Goal: Task Accomplishment & Management: Manage account settings

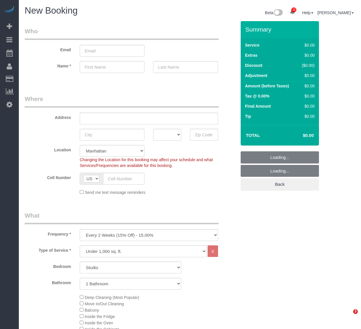
select select "number:89"
select select "number:90"
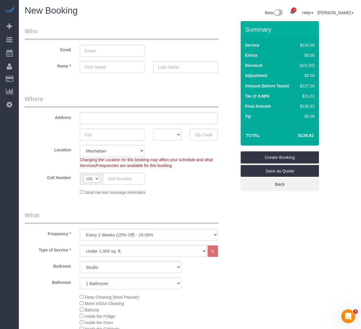
click at [148, 236] on select "One Time Weekly (20% Off) - 20.00% Every 2 Weeks (15% Off) - 15.00% Every 4 Wee…" at bounding box center [149, 235] width 138 height 12
click at [143, 234] on select "One Time Weekly (20% Off) - 20.00% Every 2 Weeks (15% Off) - 15.00% Every 4 Wee…" at bounding box center [149, 235] width 138 height 12
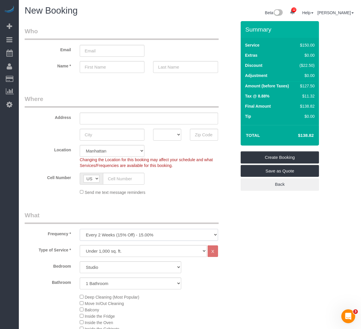
click at [119, 235] on select "One Time Weekly (20% Off) - 20.00% Every 2 Weeks (15% Off) - 15.00% Every 4 Wee…" at bounding box center [149, 235] width 138 height 12
click at [146, 235] on select "One Time Weekly (20% Off) - 20.00% Every 2 Weeks (15% Off) - 15.00% Every 4 Wee…" at bounding box center [149, 235] width 138 height 12
select select "object:1553"
click at [80, 229] on select "One Time Weekly (20% Off) - 20.00% Every 2 Weeks (15% Off) - 15.00% Every 4 Wee…" at bounding box center [149, 235] width 138 height 12
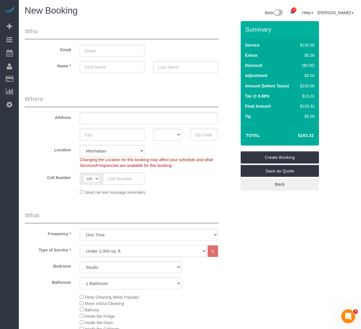
click at [134, 251] on select "Under 1,000 sq. ft. 1,001 - 1,500 sq. ft. 1,500+ sq. ft. Custom Cleaning Office…" at bounding box center [143, 251] width 127 height 12
drag, startPoint x: 134, startPoint y: 251, endPoint x: 124, endPoint y: 266, distance: 17.8
click at [134, 251] on select "Under 1,000 sq. ft. 1,001 - 1,500 sq. ft. 1,500+ sq. ft. Custom Cleaning Office…" at bounding box center [143, 251] width 127 height 12
click at [124, 266] on select "Studio 1 Bedroom 2 Bedrooms 3 Bedrooms" at bounding box center [130, 268] width 101 height 12
select select "1"
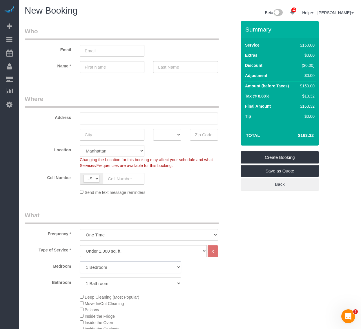
click at [80, 262] on select "Studio 1 Bedroom 2 Bedrooms 3 Bedrooms" at bounding box center [130, 268] width 101 height 12
click at [207, 277] on div "Bedroom Studio 1 Bedroom 2 Bedrooms 3 Bedrooms Bathroom 1 Bathroom 2 Bathrooms" at bounding box center [131, 276] width 212 height 28
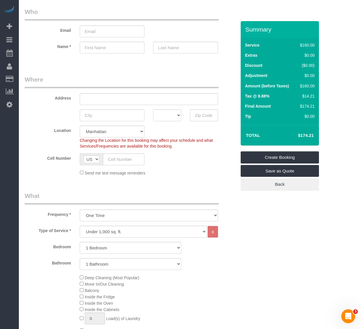
scroll to position [36, 0]
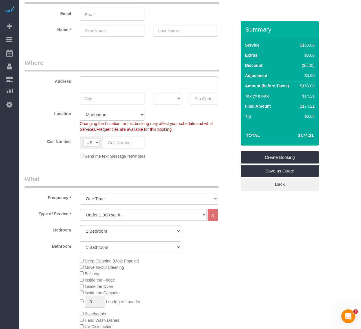
click at [217, 242] on div "Bathroom 1 Bathroom 2 Bathrooms" at bounding box center [130, 248] width 220 height 12
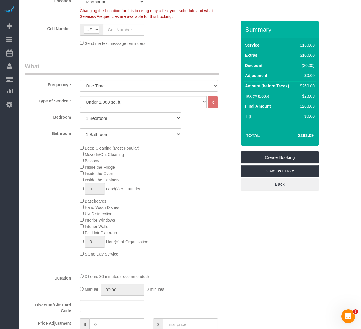
scroll to position [181, 0]
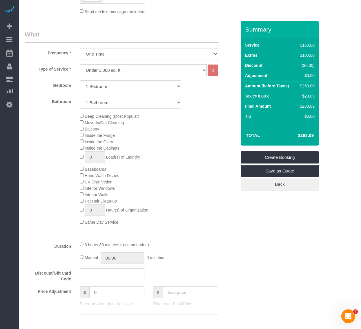
drag, startPoint x: 196, startPoint y: 173, endPoint x: 192, endPoint y: 183, distance: 10.5
click at [196, 175] on div "Deep Cleaning (Most Popular) Move In/Out Cleaning Balcony Inside the Fridge Ins…" at bounding box center [157, 169] width 165 height 112
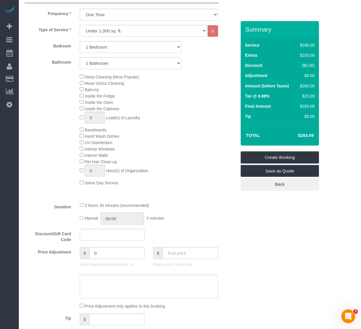
scroll to position [254, 0]
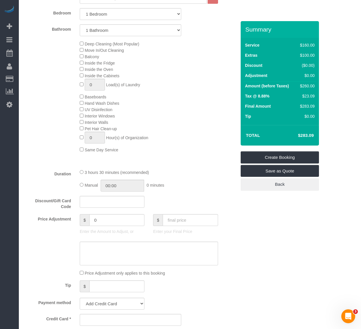
click at [37, 109] on div "Deep Cleaning (Most Popular) Move In/Out Cleaning Balcony Inside the Fridge Ins…" at bounding box center [130, 97] width 220 height 112
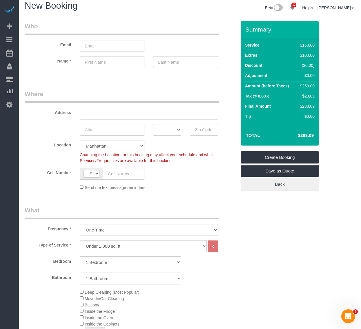
scroll to position [0, 0]
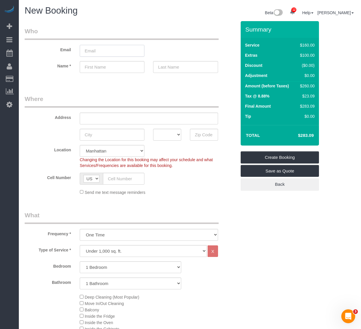
click at [109, 52] on input "email" at bounding box center [112, 51] width 65 height 12
click at [99, 74] on sui-booking-customer "Email Name *" at bounding box center [131, 53] width 212 height 52
click at [101, 67] on input "text" at bounding box center [112, 67] width 65 height 12
type input "[PERSON_NAME]"
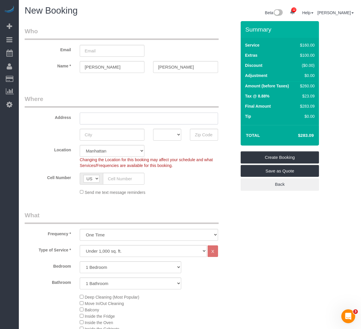
click at [147, 114] on input "text" at bounding box center [149, 119] width 138 height 12
click at [109, 118] on input "text" at bounding box center [149, 119] width 138 height 12
click at [11, 140] on div "12 Beta Your Notifications You have 0 alerts × You have 7 to charge for [DATE] …" at bounding box center [9, 164] width 19 height 329
click at [121, 51] on input "email" at bounding box center [112, 51] width 65 height 12
click at [189, 171] on sui-booking-location "Location [GEOGRAPHIC_DATA] [GEOGRAPHIC_DATA] [GEOGRAPHIC_DATA] [GEOGRAPHIC_DATA…" at bounding box center [131, 170] width 212 height 50
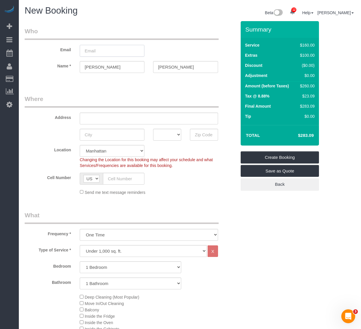
click at [119, 50] on input "email" at bounding box center [112, 51] width 65 height 12
click at [169, 197] on fieldset "Where Address AK AL AR AZ CA CO CT DC DE [GEOGRAPHIC_DATA] [GEOGRAPHIC_DATA] HI…" at bounding box center [131, 147] width 212 height 105
click at [110, 51] on input "email" at bounding box center [112, 51] width 65 height 12
drag, startPoint x: 110, startPoint y: 50, endPoint x: 101, endPoint y: 57, distance: 11.5
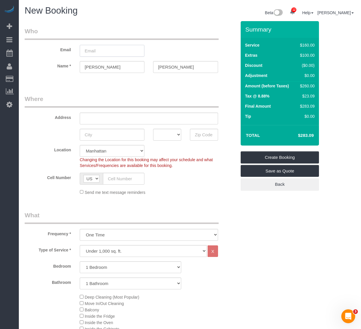
click at [110, 50] on input "email" at bounding box center [112, 51] width 65 height 12
type input "[PERSON_NAME][EMAIL_ADDRESS][PERSON_NAME][DOMAIN_NAME]"
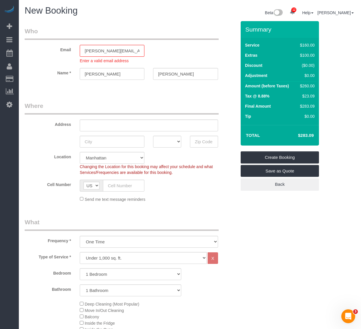
click at [164, 47] on div "Email [PERSON_NAME][EMAIL_ADDRESS][PERSON_NAME][DOMAIN_NAME] Enter a valid emai…" at bounding box center [130, 45] width 220 height 37
click at [122, 48] on input "[PERSON_NAME][EMAIL_ADDRESS][PERSON_NAME][DOMAIN_NAME]" at bounding box center [112, 51] width 65 height 12
click at [136, 47] on input "[PERSON_NAME][EMAIL_ADDRESS][PERSON_NAME][DOMAIN_NAME]" at bounding box center [112, 51] width 65 height 12
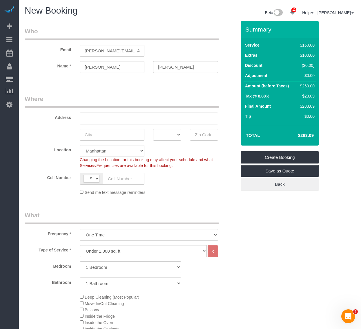
click at [211, 48] on div "Email [PERSON_NAME][EMAIL_ADDRESS][PERSON_NAME][DOMAIN_NAME]" at bounding box center [130, 42] width 220 height 30
click at [133, 51] on body "12 Beta Your Notifications You have 0 alerts × You have 7 to charge for [DATE] …" at bounding box center [180, 164] width 361 height 329
click at [129, 124] on input "text" at bounding box center [149, 119] width 138 height 12
click at [209, 192] on div "Send me text message reminders" at bounding box center [148, 192] width 147 height 6
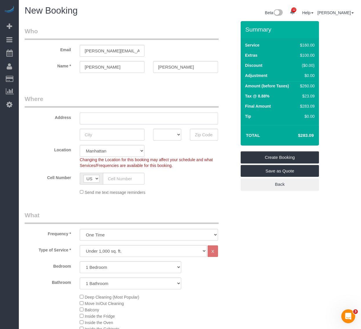
click at [104, 116] on input "text" at bounding box center [149, 119] width 138 height 12
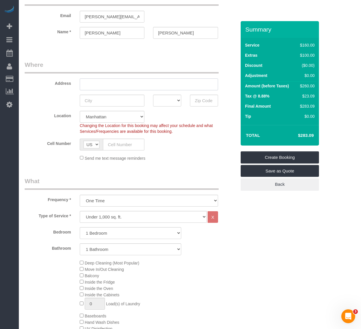
scroll to position [36, 0]
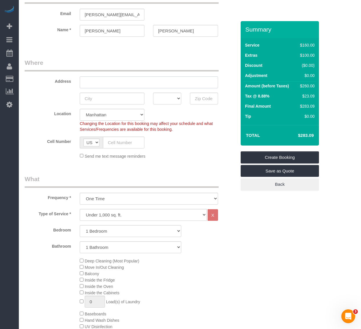
click at [114, 78] on input "text" at bounding box center [149, 82] width 138 height 12
click at [201, 144] on div "Cell Number AF AL DZ AD AO AI AQ AG AR AM AW AU AT AZ BS BH BD BB BY BE BZ BJ B…" at bounding box center [130, 143] width 220 height 12
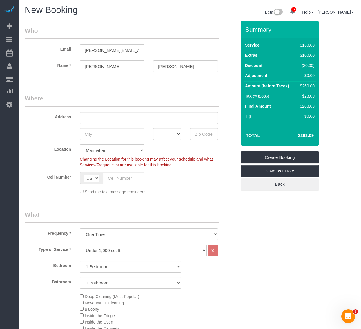
scroll to position [0, 0]
click at [151, 117] on input "text" at bounding box center [149, 119] width 138 height 12
click at [199, 194] on div "Send me text message reminders" at bounding box center [148, 192] width 147 height 6
click at [147, 120] on input "text" at bounding box center [149, 119] width 138 height 12
click at [193, 190] on div "Send me text message reminders" at bounding box center [148, 192] width 147 height 6
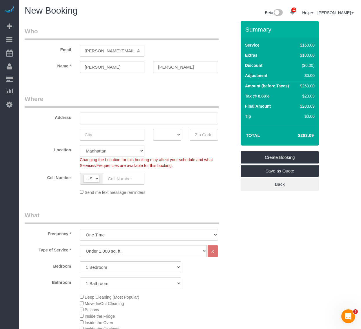
click at [100, 137] on input "text" at bounding box center [112, 135] width 65 height 12
click at [128, 114] on input "text" at bounding box center [149, 119] width 138 height 12
click at [135, 116] on input "text" at bounding box center [149, 119] width 138 height 12
paste input "[STREET_ADDRESS]"
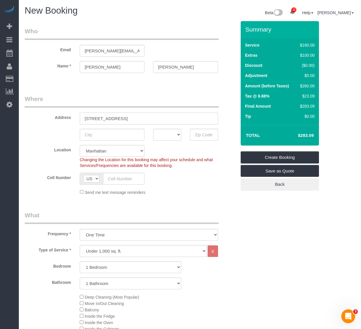
click at [109, 115] on input "[STREET_ADDRESS]" at bounding box center [149, 119] width 138 height 12
click at [96, 118] on input "[STREET_ADDRESS]" at bounding box center [149, 119] width 138 height 12
click at [115, 117] on input "[STREET_ADDRESS]" at bounding box center [149, 119] width 138 height 12
click at [130, 119] on input "[STREET_ADDRESS]" at bounding box center [149, 119] width 138 height 12
drag, startPoint x: 152, startPoint y: 116, endPoint x: 155, endPoint y: 116, distance: 3.2
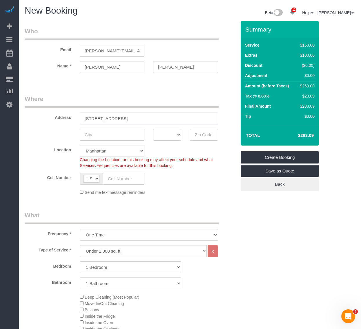
click at [155, 116] on input "[STREET_ADDRESS]" at bounding box center [149, 119] width 138 height 12
drag, startPoint x: 183, startPoint y: 117, endPoint x: 155, endPoint y: 117, distance: 27.2
click at [155, 117] on input "[STREET_ADDRESS]" at bounding box center [149, 119] width 138 height 12
type input "[STREET_ADDRESS]"
click at [183, 145] on div "Location [GEOGRAPHIC_DATA] [GEOGRAPHIC_DATA] [GEOGRAPHIC_DATA] [GEOGRAPHIC_DATA…" at bounding box center [130, 156] width 220 height 23
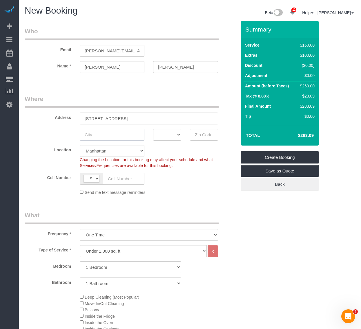
click at [121, 135] on input "text" at bounding box center [112, 135] width 65 height 12
drag, startPoint x: 196, startPoint y: 151, endPoint x: 128, endPoint y: 153, distance: 68.1
click at [193, 151] on div "Location [GEOGRAPHIC_DATA] [GEOGRAPHIC_DATA] [GEOGRAPHIC_DATA] [GEOGRAPHIC_DATA…" at bounding box center [130, 156] width 220 height 23
click at [125, 151] on select "[GEOGRAPHIC_DATA] [GEOGRAPHIC_DATA] [GEOGRAPHIC_DATA] [GEOGRAPHIC_DATA] [GEOGRA…" at bounding box center [112, 151] width 65 height 12
click at [135, 136] on input "text" at bounding box center [112, 135] width 65 height 12
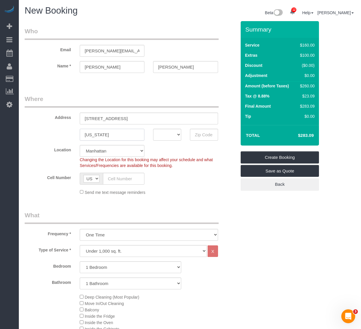
type input "[US_STATE]"
click at [175, 134] on select "AK AL AR AZ CA CO CT DC DE [GEOGRAPHIC_DATA] [GEOGRAPHIC_DATA] HI IA ID IL IN K…" at bounding box center [167, 135] width 28 height 12
click at [53, 81] on fieldset "Who Email [PERSON_NAME][EMAIL_ADDRESS][PERSON_NAME][DOMAIN_NAME] Name * [PERSON…" at bounding box center [131, 55] width 212 height 56
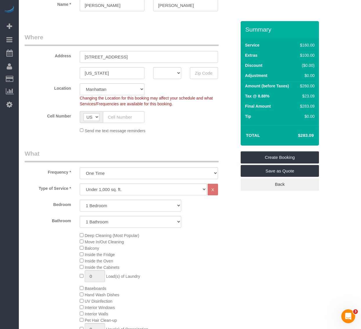
scroll to position [72, 0]
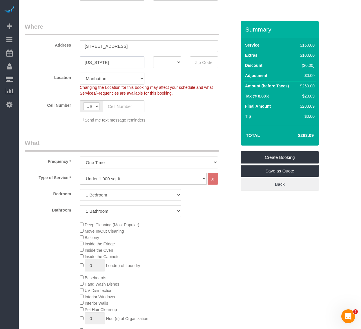
click at [118, 61] on input "[US_STATE]" at bounding box center [112, 63] width 65 height 12
click at [171, 59] on select "AK AL AR AZ CA CO CT DC DE [GEOGRAPHIC_DATA] [GEOGRAPHIC_DATA] HI IA ID IL IN K…" at bounding box center [167, 63] width 28 height 12
click at [153, 57] on select "AK AL AR AZ CA CO CT DC DE [GEOGRAPHIC_DATA] [GEOGRAPHIC_DATA] HI IA ID IL IN K…" at bounding box center [167, 63] width 28 height 12
click at [209, 61] on body "12 Beta Your Notifications You have 0 alerts × You have 7 to charge for [DATE] …" at bounding box center [180, 92] width 361 height 329
click at [162, 59] on select "AK AL AR AZ CA CO CT DC DE [GEOGRAPHIC_DATA] [GEOGRAPHIC_DATA] HI IA ID IL IN K…" at bounding box center [167, 63] width 28 height 12
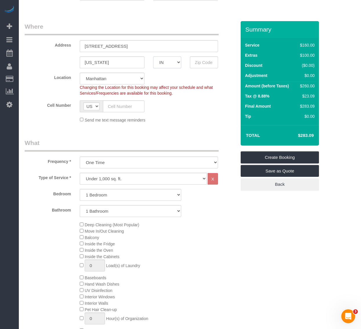
click at [153, 57] on select "AK AL AR AZ CA CO CT DC DE [GEOGRAPHIC_DATA] [GEOGRAPHIC_DATA] HI IA ID IL IN K…" at bounding box center [167, 63] width 28 height 12
click at [202, 63] on input "text" at bounding box center [204, 63] width 28 height 12
click at [156, 62] on select "AK AL AR AZ CA CO CT DC DE [GEOGRAPHIC_DATA] [GEOGRAPHIC_DATA] HI IA ID IL IN K…" at bounding box center [167, 63] width 28 height 12
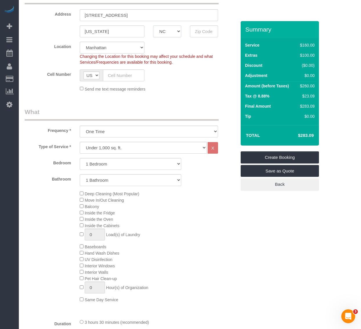
scroll to position [109, 0]
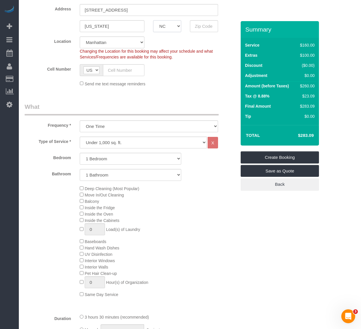
click at [175, 28] on select "AK AL AR AZ CA CO CT DC DE [GEOGRAPHIC_DATA] [GEOGRAPHIC_DATA] HI IA ID IL IN K…" at bounding box center [167, 26] width 28 height 12
select select "NY"
click at [153, 20] on select "AK AL AR AZ CA CO CT DC DE [GEOGRAPHIC_DATA] [GEOGRAPHIC_DATA] HI IA ID IL IN K…" at bounding box center [167, 26] width 28 height 12
click at [202, 25] on input "text" at bounding box center [204, 26] width 28 height 12
click at [195, 22] on input "text" at bounding box center [204, 26] width 28 height 12
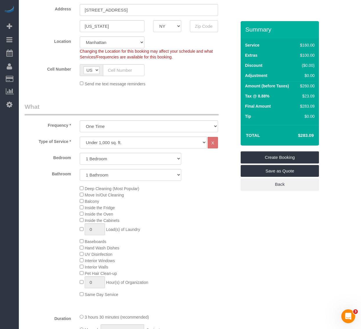
paste input "10019"
type input "10019"
click at [186, 90] on fieldset "Where Address [STREET_ADDRESS] [US_STATE] AK AL AR AZ CA CO CT DC DE [GEOGRAPHI…" at bounding box center [131, 38] width 212 height 105
click at [214, 27] on input "10019" at bounding box center [204, 26] width 28 height 12
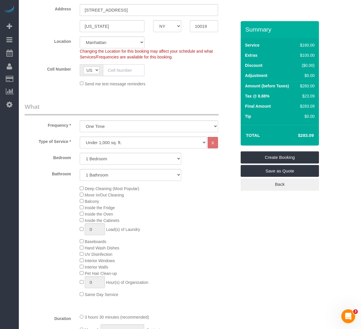
click at [122, 68] on input "text" at bounding box center [123, 70] width 41 height 12
click at [121, 69] on input "text" at bounding box center [123, 70] width 41 height 12
paste input "[PHONE_NUMBER]"
type input "[PHONE_NUMBER]"
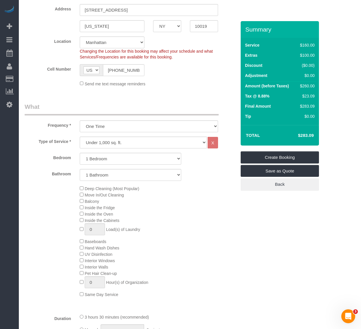
click at [121, 127] on select "One Time Weekly (20% Off) - 20.00% Every 2 Weeks (15% Off) - 15.00% Every 4 Wee…" at bounding box center [149, 127] width 138 height 12
drag, startPoint x: 216, startPoint y: 201, endPoint x: 165, endPoint y: 160, distance: 64.9
click at [216, 201] on div "Deep Cleaning (Most Popular) Move In/Out Cleaning Balcony Inside the Fridge Ins…" at bounding box center [157, 241] width 165 height 112
click at [161, 147] on select "Under 1,000 sq. ft. 1,001 - 1,500 sq. ft. 1,500+ sq. ft. Custom Cleaning Office…" at bounding box center [143, 143] width 127 height 12
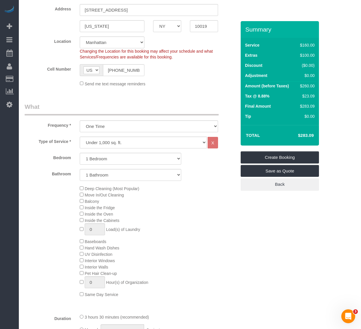
click at [226, 196] on div "Deep Cleaning (Most Popular) Move In/Out Cleaning Balcony Inside the Fridge Ins…" at bounding box center [157, 241] width 165 height 112
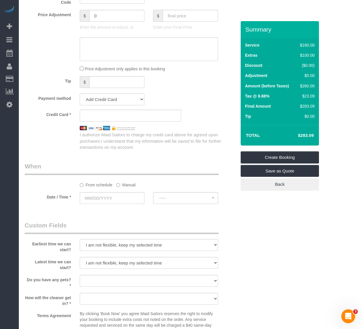
scroll to position [471, 0]
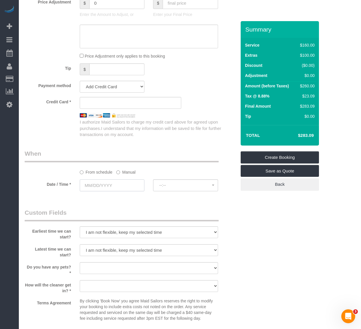
click at [123, 182] on input "text" at bounding box center [112, 186] width 65 height 12
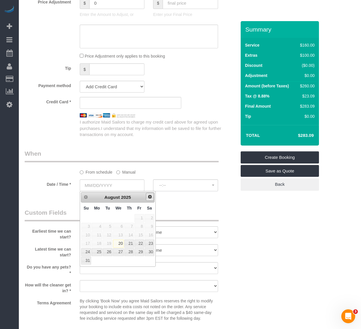
click at [149, 199] on span "Next" at bounding box center [149, 197] width 5 height 5
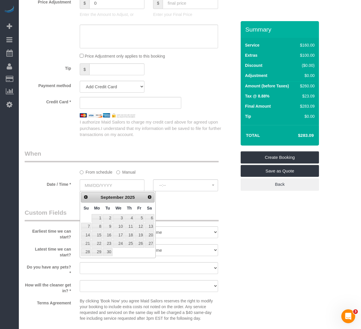
click at [179, 205] on div "Who Email [PERSON_NAME][EMAIL_ADDRESS][PERSON_NAME][DOMAIN_NAME] Name * [PERSON…" at bounding box center [130, 27] width 220 height 954
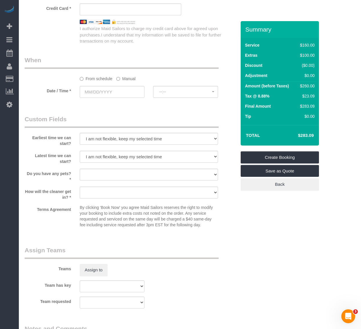
scroll to position [579, 0]
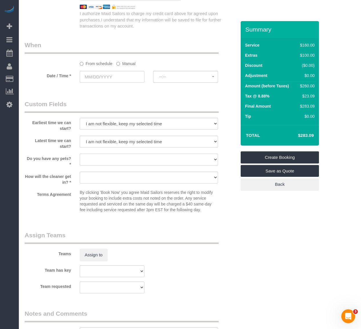
click at [110, 159] on select "Dog Cat None" at bounding box center [149, 160] width 138 height 12
select select "number:14"
click at [80, 154] on select "Dog Cat None" at bounding box center [149, 160] width 138 height 12
drag, startPoint x: 109, startPoint y: 177, endPoint x: 103, endPoint y: 183, distance: 7.6
click at [106, 179] on select "We'll let you in. Doorman/Front Desk has the key. Other (Provide details)" at bounding box center [149, 178] width 138 height 12
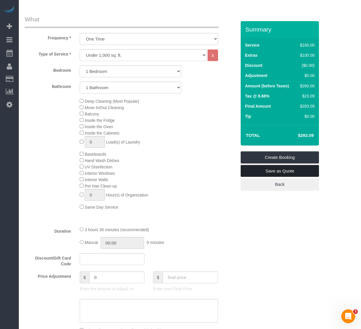
scroll to position [195, 0]
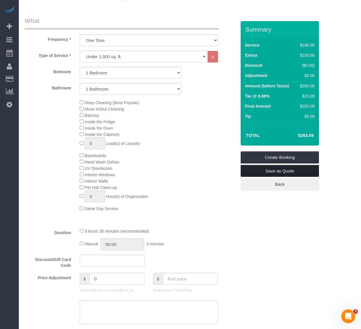
click at [293, 172] on link "Save as Quote" at bounding box center [279, 171] width 78 height 12
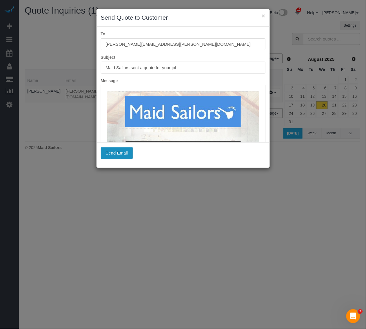
click at [115, 155] on button "Send Email" at bounding box center [117, 153] width 32 height 12
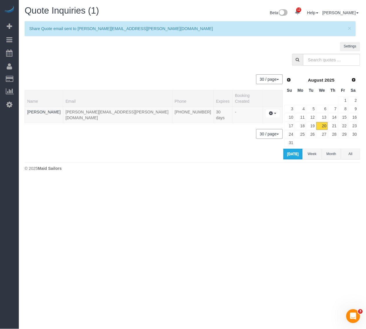
click at [92, 195] on body "12 Beta Your Notifications You have 0 alerts × You have 7 to charge for [DATE] …" at bounding box center [183, 164] width 366 height 329
click at [117, 143] on sui-quotes-table "30 / page 10 / page 20 / page 30 / page 40 / page 50 / page 100 / page Name Ema…" at bounding box center [154, 114] width 259 height 91
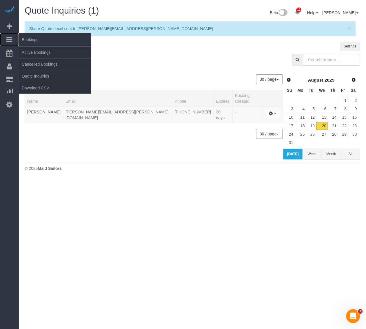
click at [10, 40] on icon at bounding box center [9, 39] width 6 height 7
click at [35, 54] on link "Active Bookings" at bounding box center [55, 53] width 72 height 12
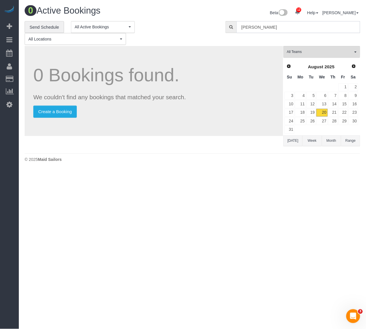
drag, startPoint x: 286, startPoint y: 28, endPoint x: 194, endPoint y: 30, distance: 92.8
click at [194, 30] on div "**********" at bounding box center [192, 33] width 344 height 24
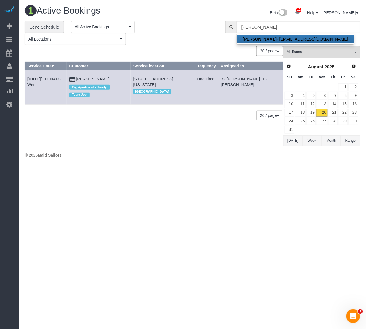
click at [267, 40] on link "[PERSON_NAME] - [EMAIL_ADDRESS][DOMAIN_NAME]" at bounding box center [295, 39] width 117 height 8
type input "[EMAIL_ADDRESS][DOMAIN_NAME]"
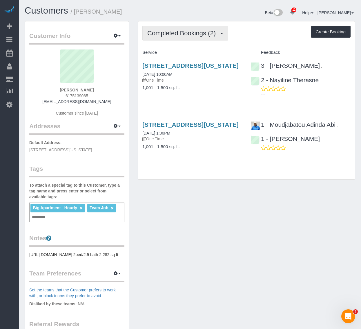
click at [185, 32] on span "Completed Bookings (2)" at bounding box center [182, 33] width 71 height 7
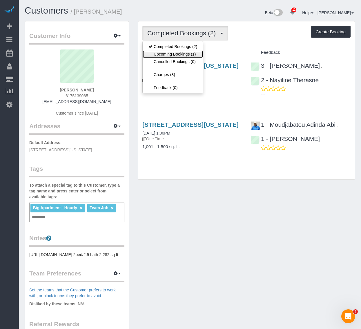
click at [180, 50] on link "Upcoming Bookings (1)" at bounding box center [173, 54] width 60 height 8
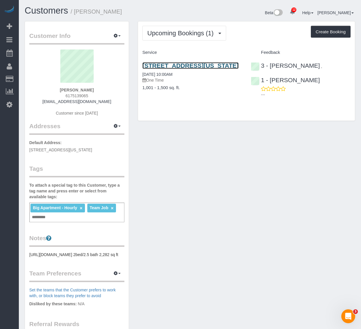
click at [183, 69] on link "[STREET_ADDRESS][US_STATE]" at bounding box center [190, 65] width 96 height 7
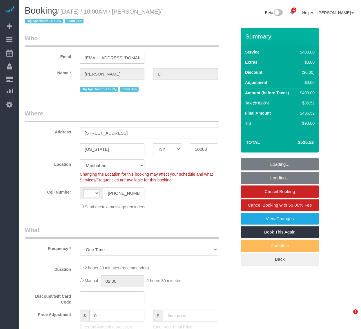
select select "NY"
select select "object:827"
select select "string:US"
select select "2"
select select "150"
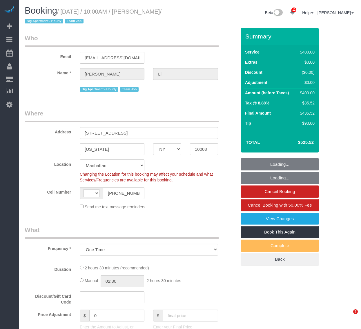
select select "number:58"
select select "number:77"
select select "number:15"
select select "number:5"
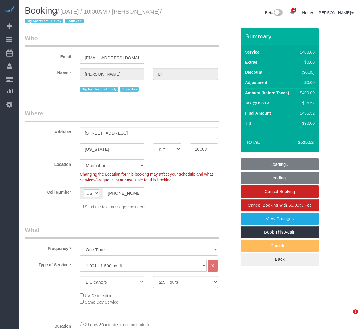
select select "string:stripe-pm_1PnXaH4VGloSiKo7zAqKxqVO"
select select "spot1"
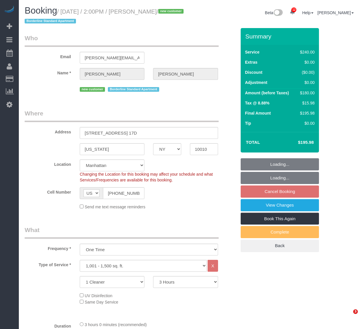
select select "NY"
select select "180"
select select "spot4"
select select "number:58"
select select "number:74"
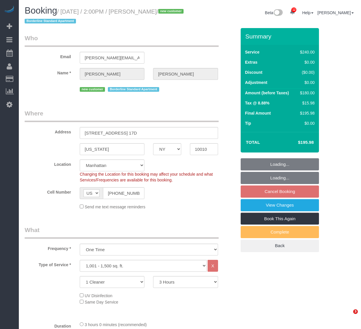
select select "number:15"
select select "number:5"
select select "NY"
select select "180"
select select "string:stripe-pm_1Ry2d64VGloSiKo77uu5XIIX"
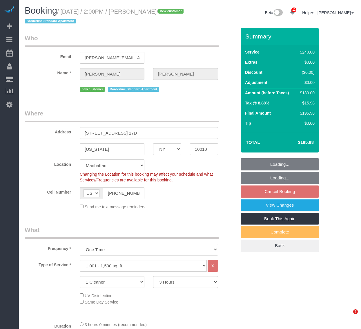
select select "spot4"
select select "number:58"
select select "number:74"
select select "number:15"
select select "number:5"
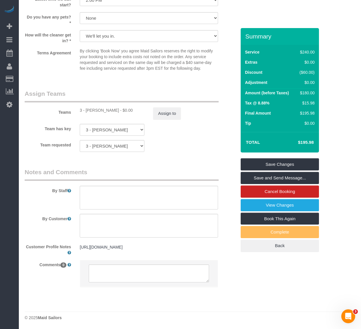
drag, startPoint x: 127, startPoint y: 251, endPoint x: 104, endPoint y: 222, distance: 36.3
click at [75, 242] on div "https://www.zillow.com/homedetails/55-W-25th-St-APT-17D-New-York-NY-10010/21155…" at bounding box center [148, 247] width 147 height 11
copy pre "https://www.zillow.com/homedetails/55-W-25th-St-APT-17D-New-York-NY-10010/21155…"
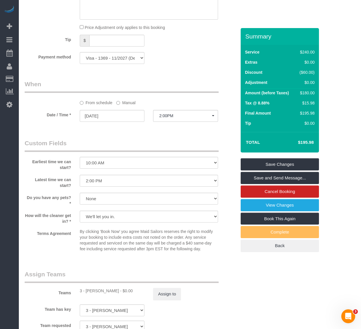
scroll to position [583, 0]
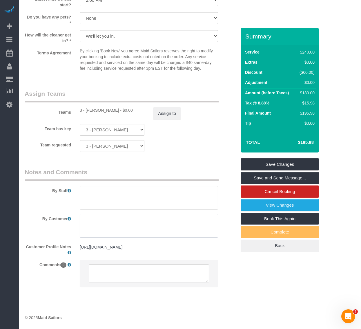
click at [146, 219] on textarea at bounding box center [149, 226] width 138 height 24
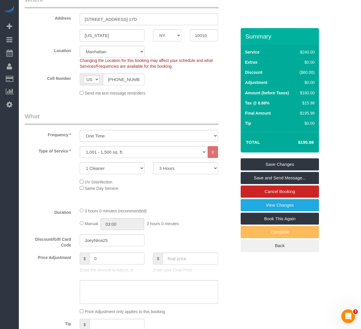
scroll to position [112, 0]
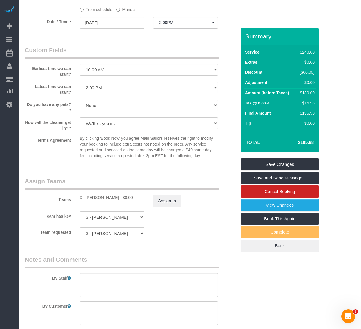
scroll to position [474, 0]
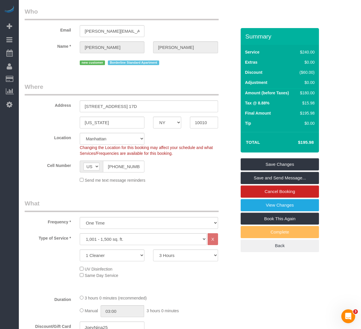
scroll to position [0, 0]
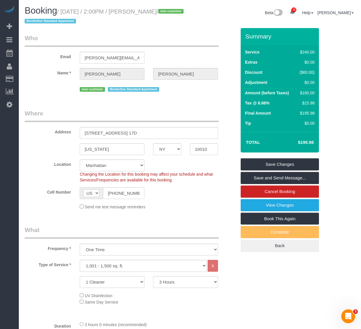
click at [192, 194] on div "Cell Number AF AL DZ AD AO AI AQ AG AR AM AW AU AT AZ BS BH BD BB BY BE BZ BJ B…" at bounding box center [130, 193] width 220 height 12
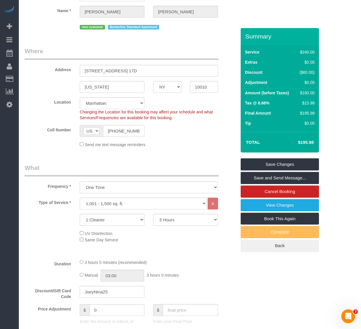
scroll to position [72, 0]
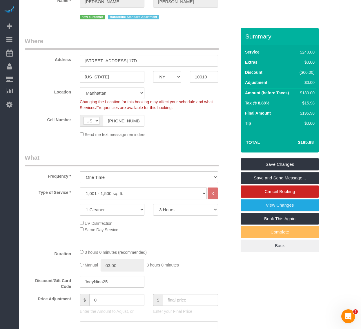
click at [180, 135] on div "Send me text message reminders" at bounding box center [148, 134] width 147 height 6
click at [172, 209] on select "2 Hours 2.5 Hours 3 Hours 3.5 Hours 4 Hours 4.5 Hours 5 Hours 5.5 Hours 6 Hours…" at bounding box center [185, 210] width 65 height 12
click at [232, 52] on div "Address 55 West 25th Street, Apt. 17D" at bounding box center [130, 52] width 220 height 30
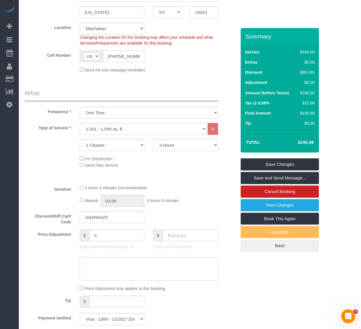
scroll to position [145, 0]
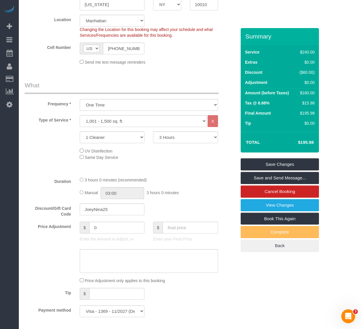
click at [193, 155] on div "UV Disinfection Same Day Service" at bounding box center [157, 154] width 165 height 13
click at [194, 162] on div "Type of Service * Under 1,000 sq. ft. 1,001 - 1,500 sq. ft. 1,500+ sq. ft. Cust…" at bounding box center [131, 143] width 212 height 57
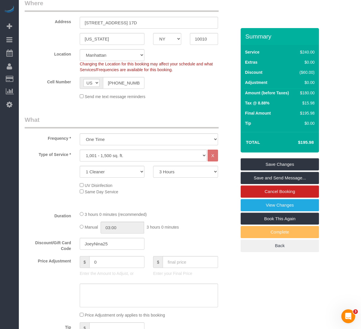
scroll to position [36, 0]
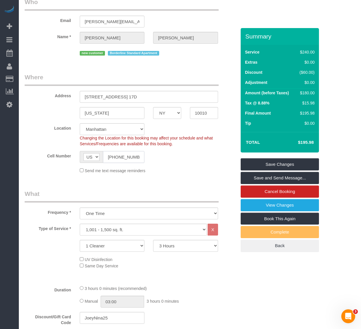
click at [128, 156] on input "(610) 417-2096" at bounding box center [123, 157] width 41 height 12
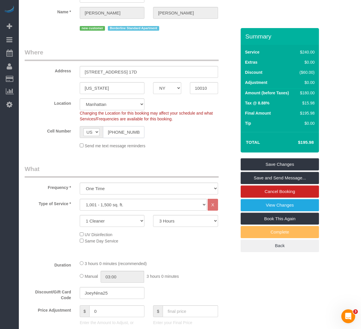
scroll to position [145, 0]
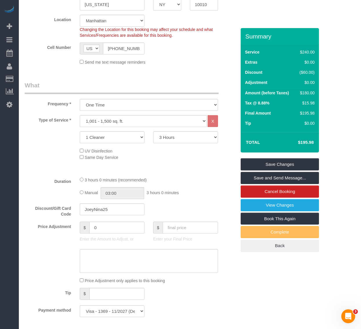
click at [213, 71] on div "Who Email sara.robicheau2019@gmail.com Name * Sara Robicheau new customer Borde…" at bounding box center [130, 313] width 220 height 860
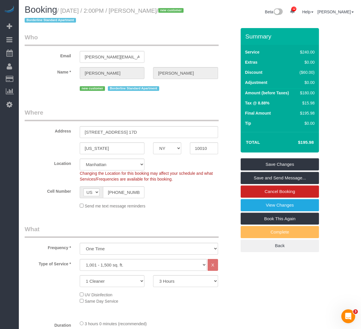
scroll to position [0, 0]
